Goal: Task Accomplishment & Management: Manage account settings

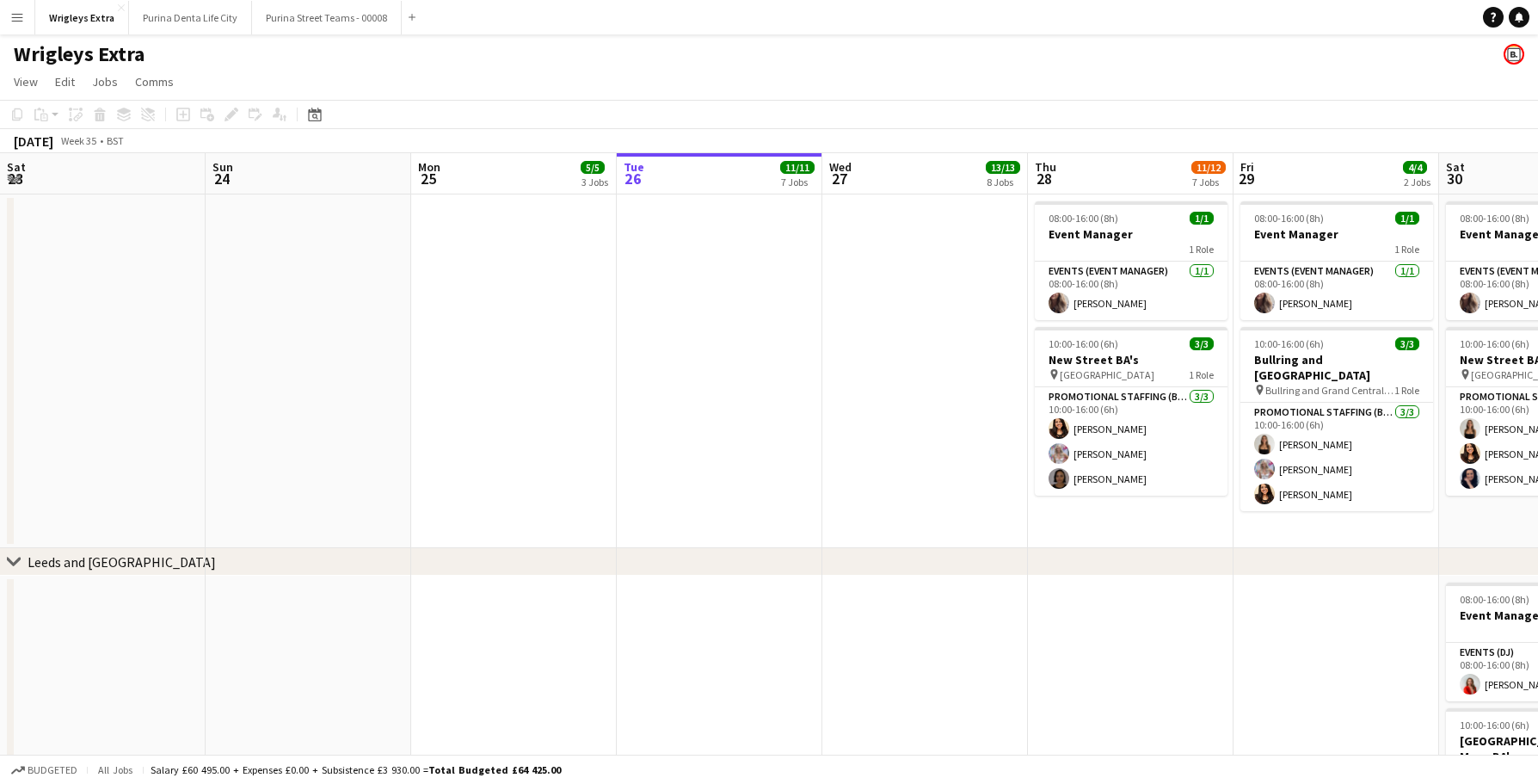
scroll to position [0, 481]
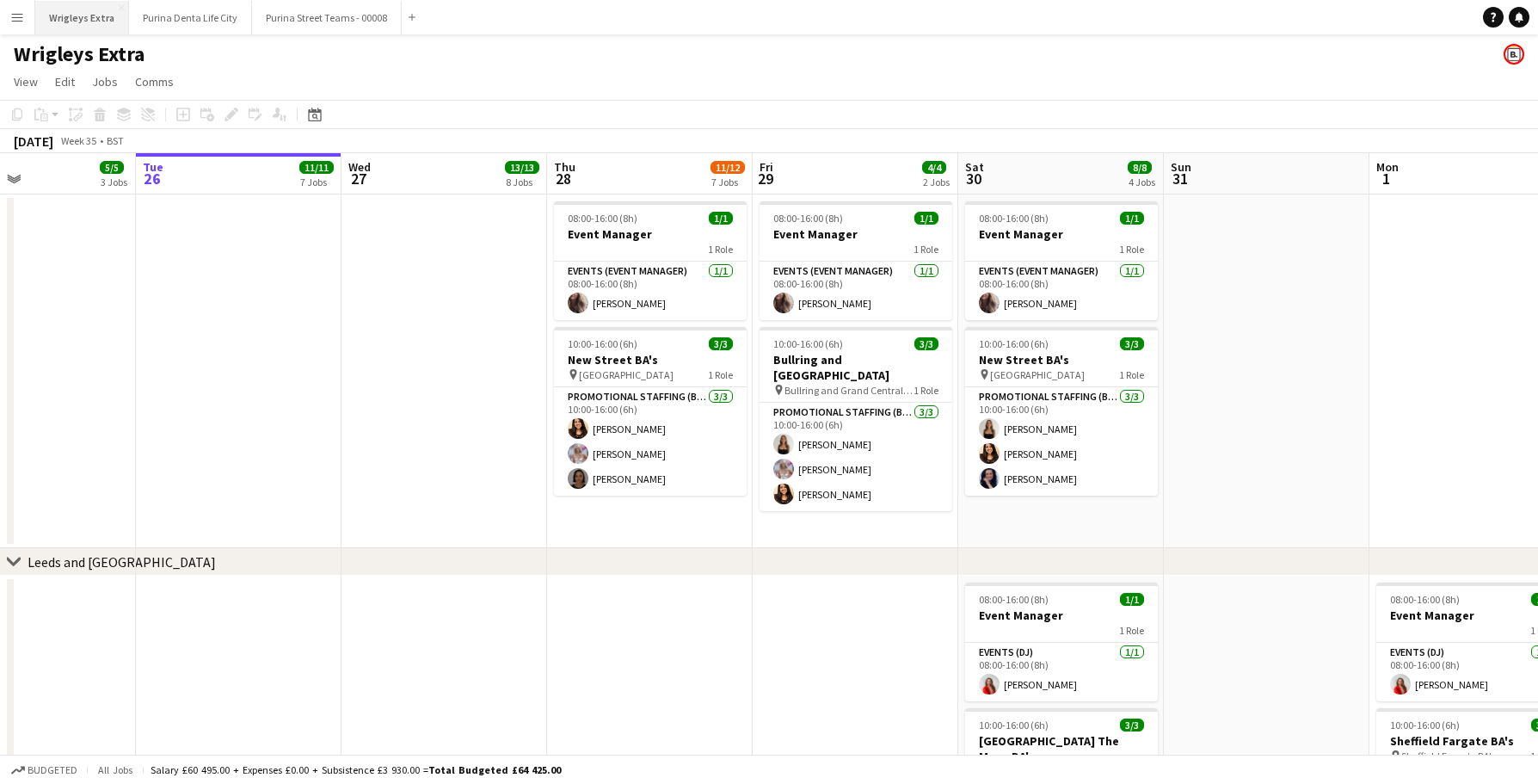
click at [88, 13] on button "Wrigleys Extra Close" at bounding box center [82, 17] width 94 height 33
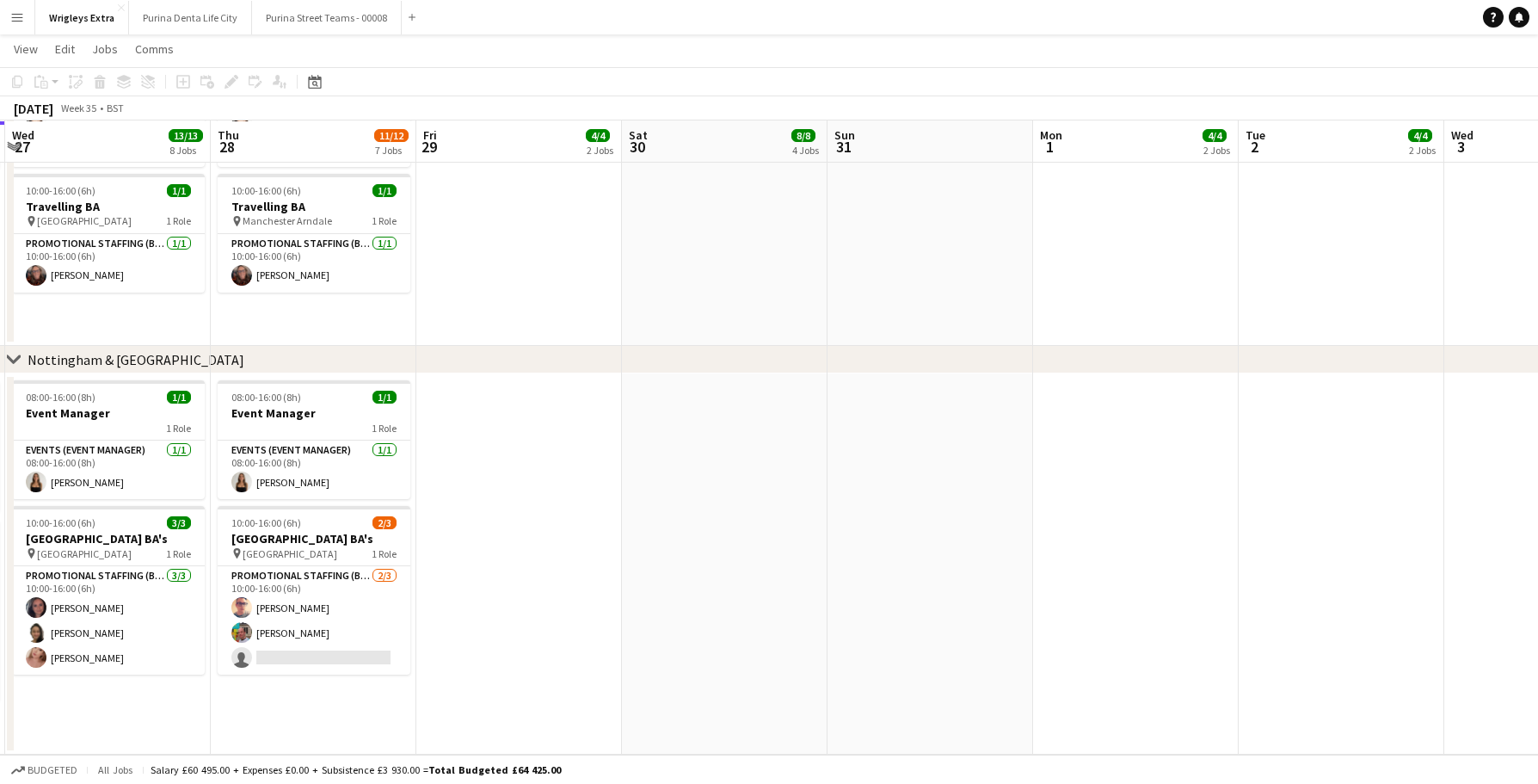
scroll to position [1614, 0]
click at [357, 674] on app-card-role "Promotional Staffing (Brand Ambassadors) [DATE] 10:00-16:00 (6h) [PERSON_NAME] …" at bounding box center [315, 620] width 193 height 108
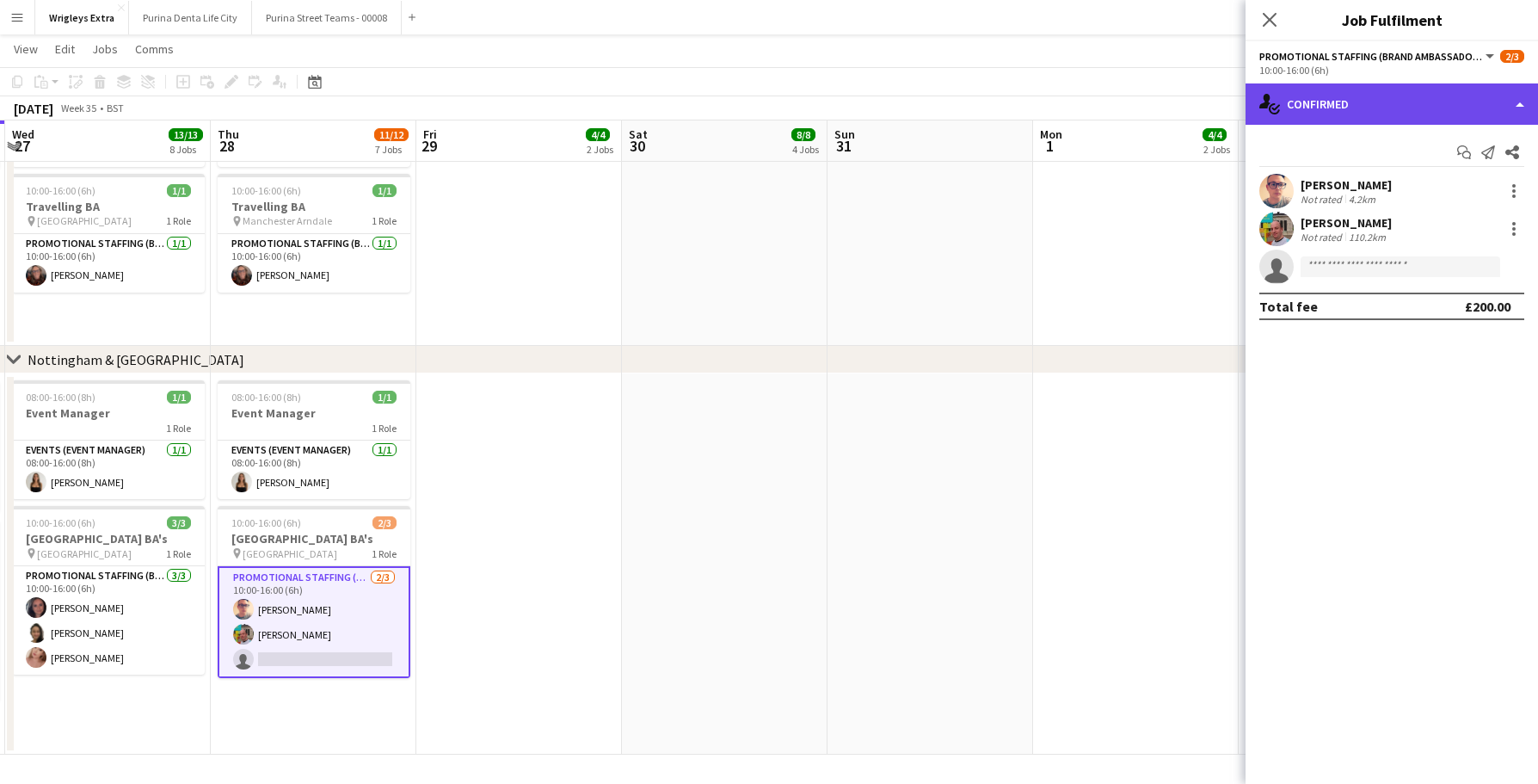
click at [1398, 114] on div "single-neutral-actions-check-2 Confirmed" at bounding box center [1393, 103] width 293 height 41
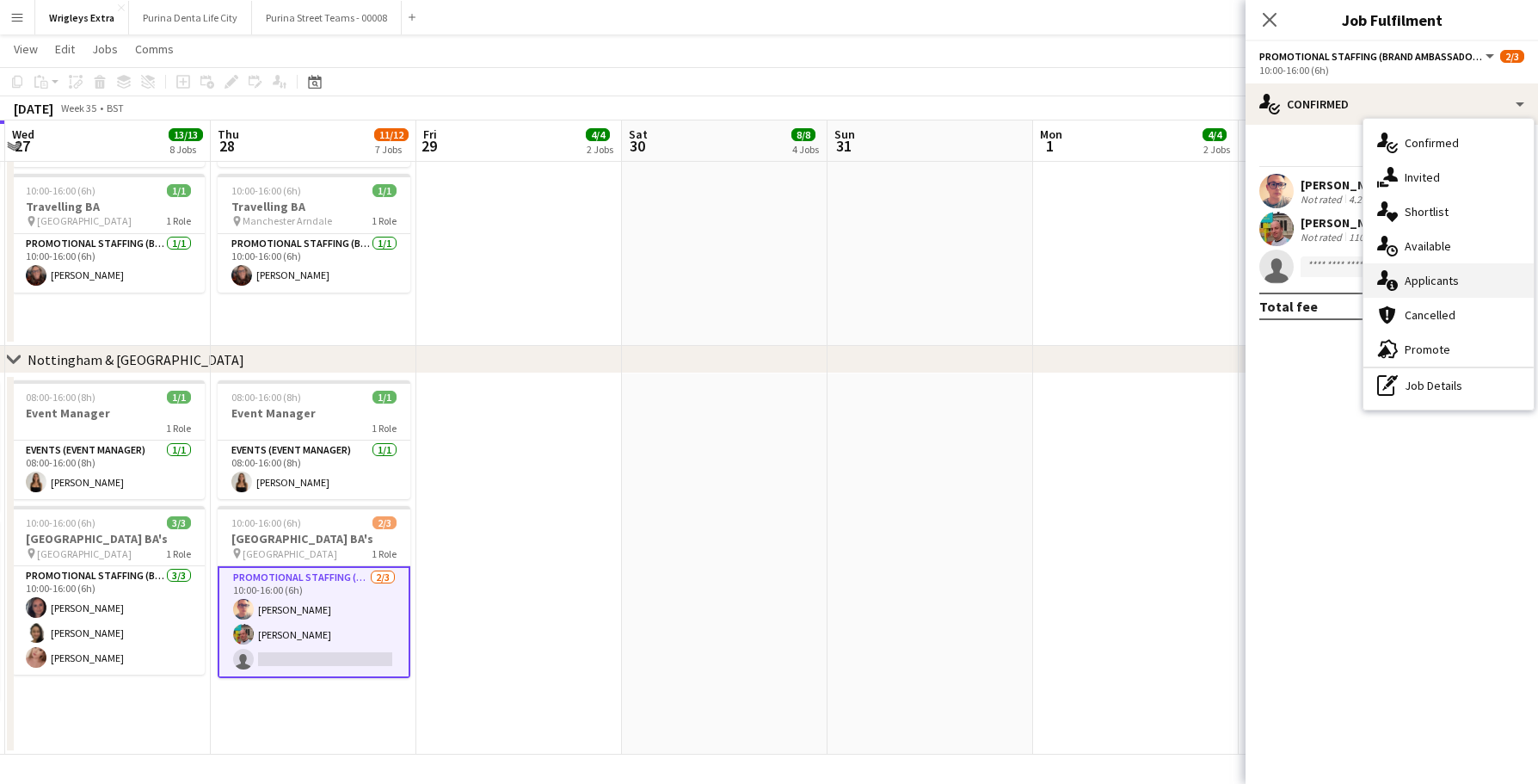
click at [1449, 287] on div "single-neutral-actions-information Applicants" at bounding box center [1449, 280] width 170 height 34
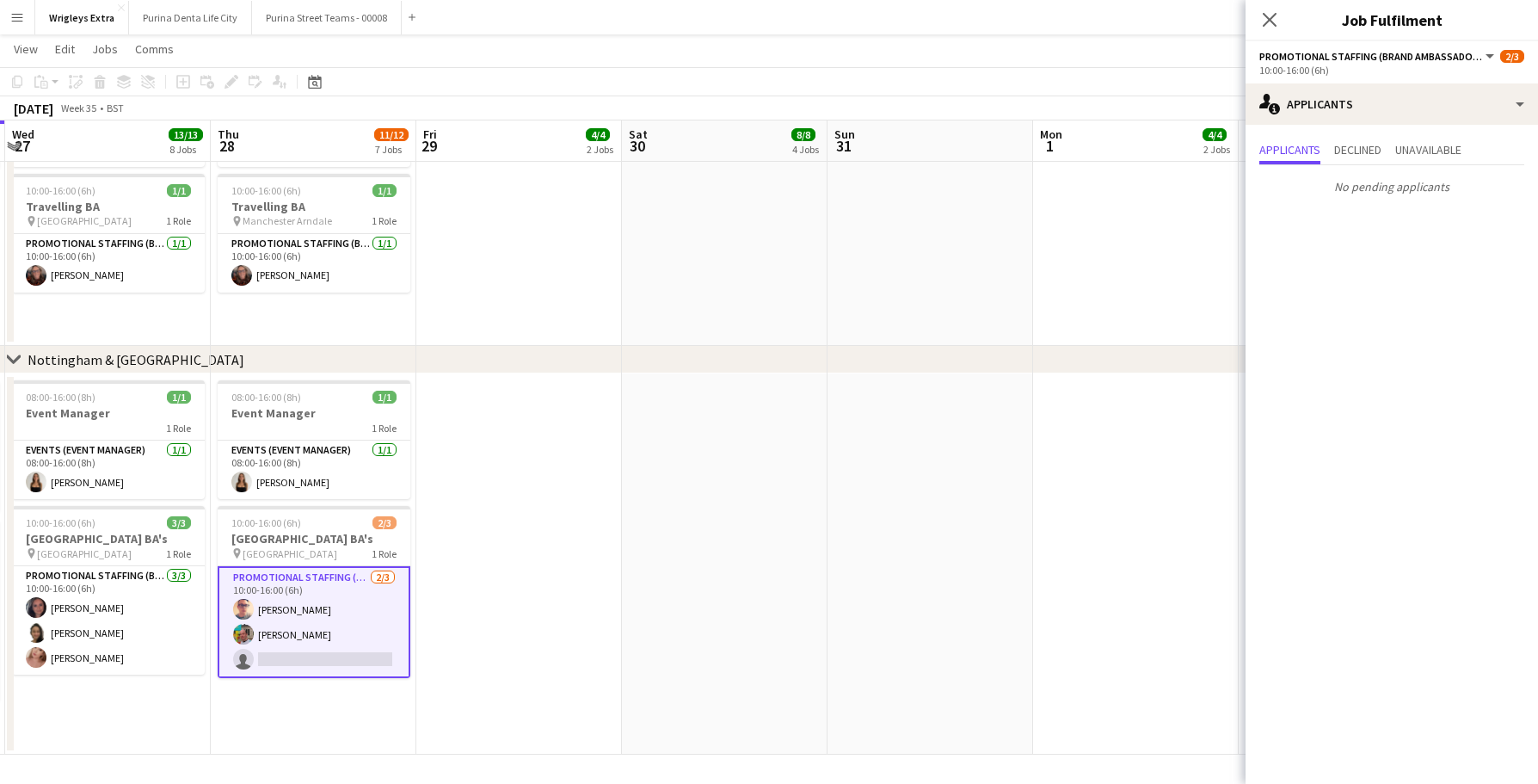
click at [1151, 97] on div "[DATE] Week 35 • BST" at bounding box center [769, 108] width 1538 height 24
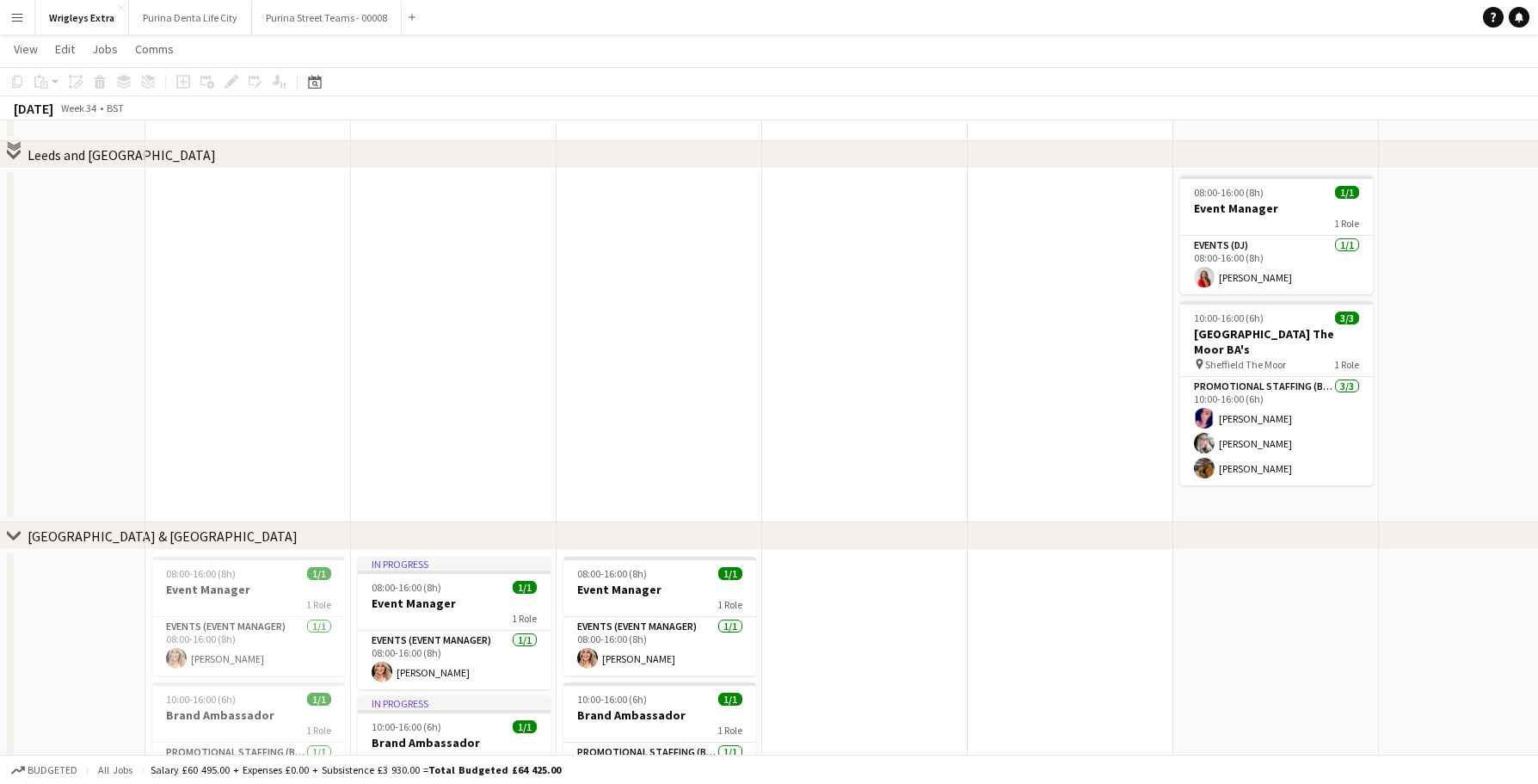
scroll to position [267, 0]
